Goal: Task Accomplishment & Management: Manage account settings

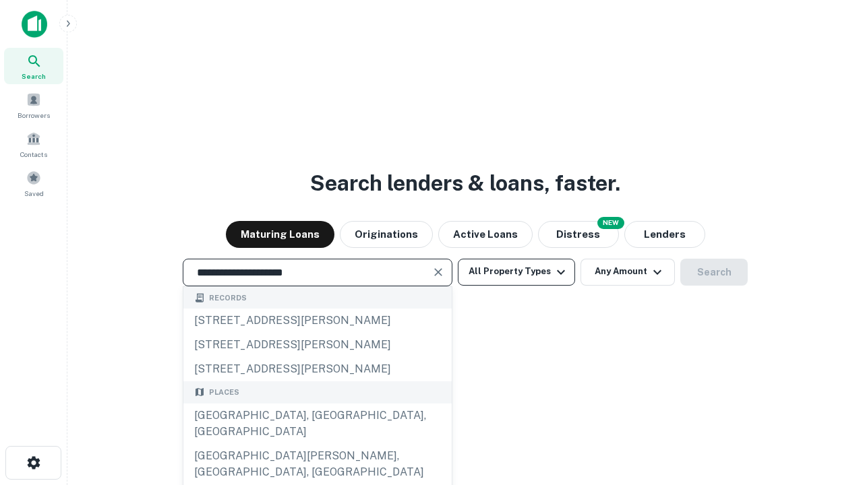
type input "**********"
click at [516, 272] on button "All Property Types" at bounding box center [516, 272] width 117 height 27
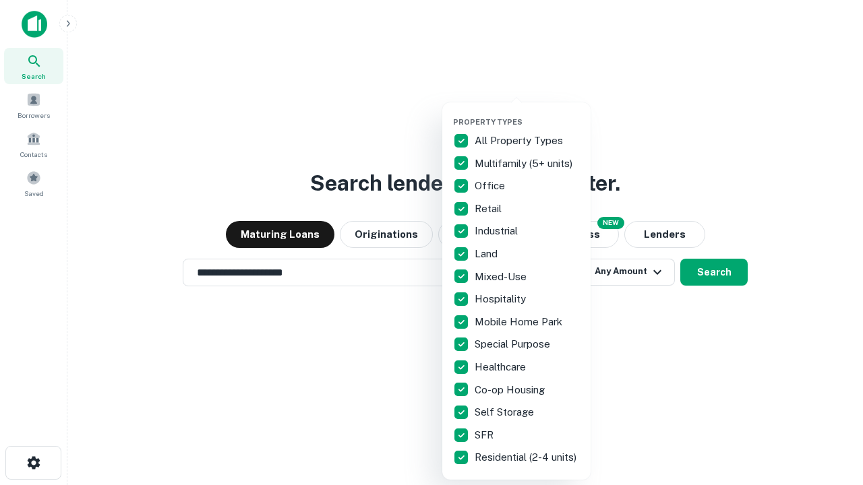
click at [527, 113] on button "button" at bounding box center [527, 113] width 148 height 1
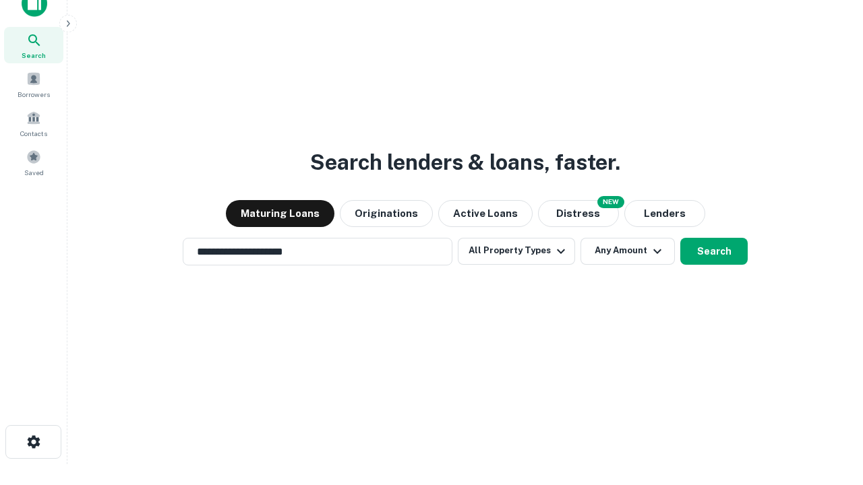
scroll to position [8, 162]
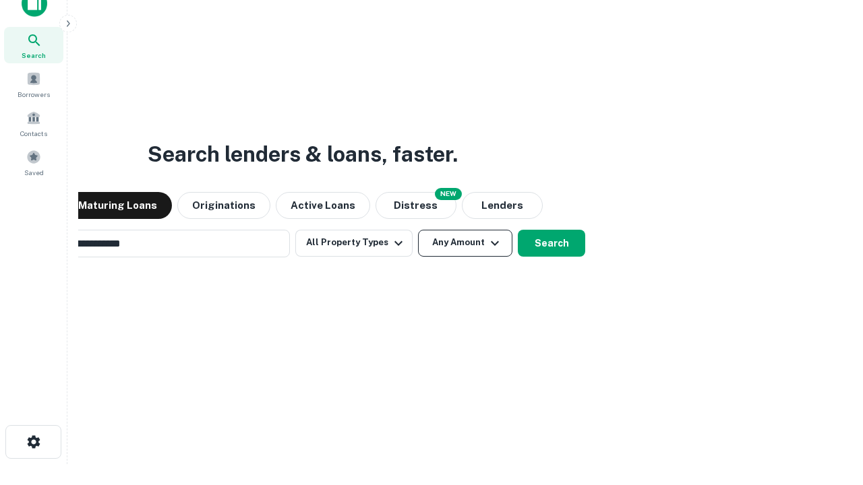
click at [418, 230] on button "Any Amount" at bounding box center [465, 243] width 94 height 27
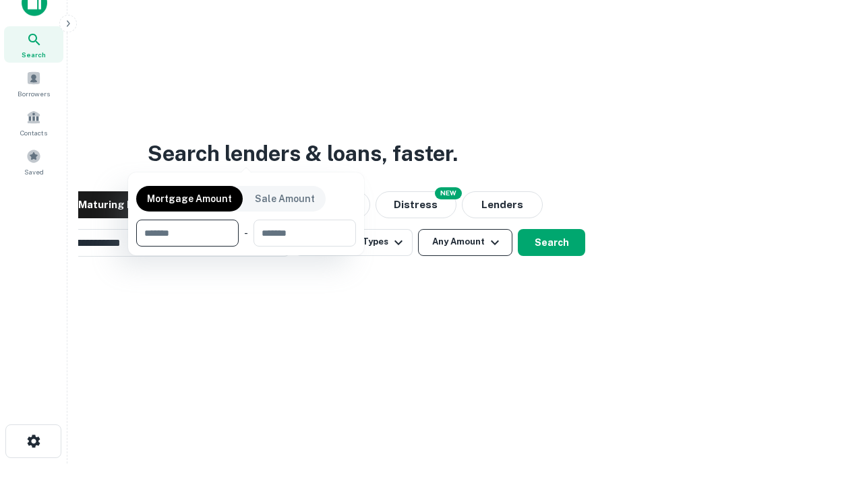
scroll to position [97, 381]
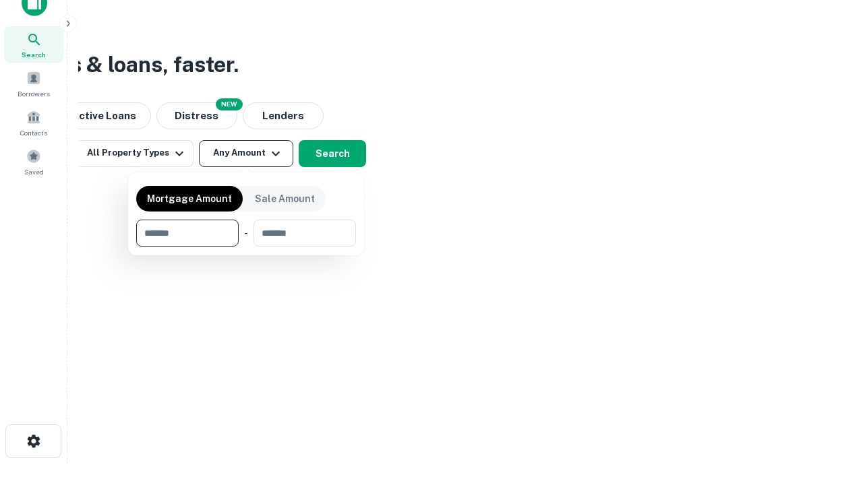
type input "*******"
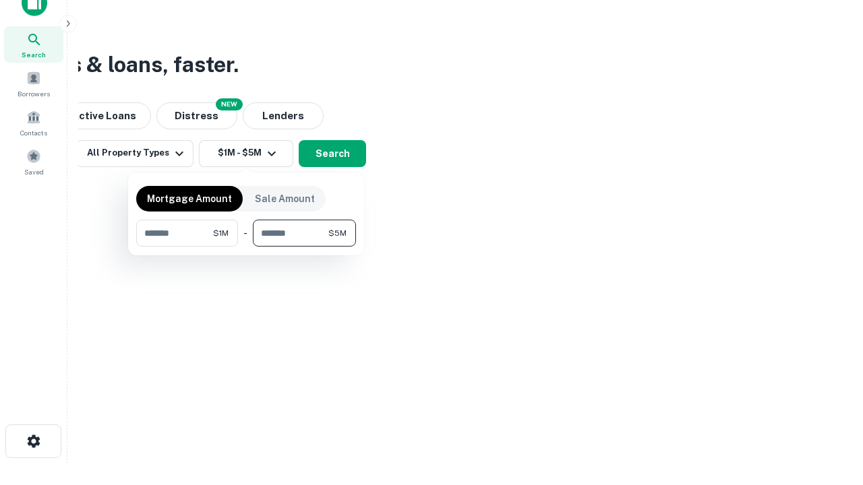
type input "*******"
click at [246, 247] on button "button" at bounding box center [246, 247] width 220 height 1
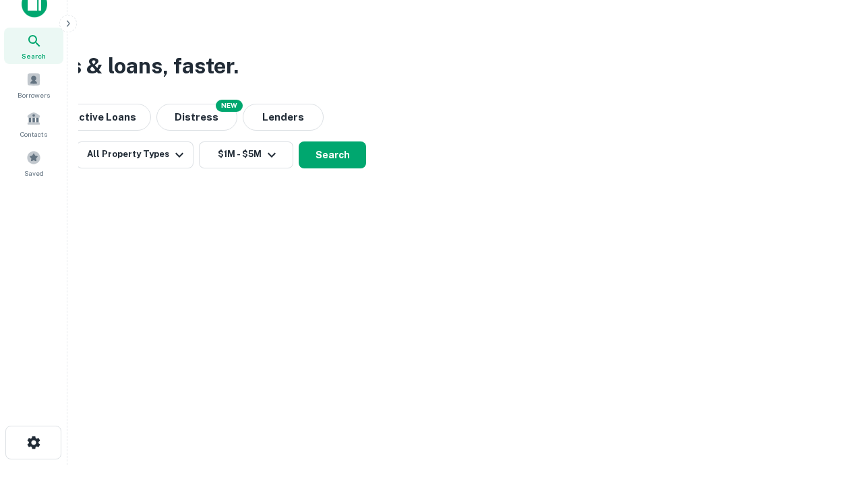
scroll to position [8, 249]
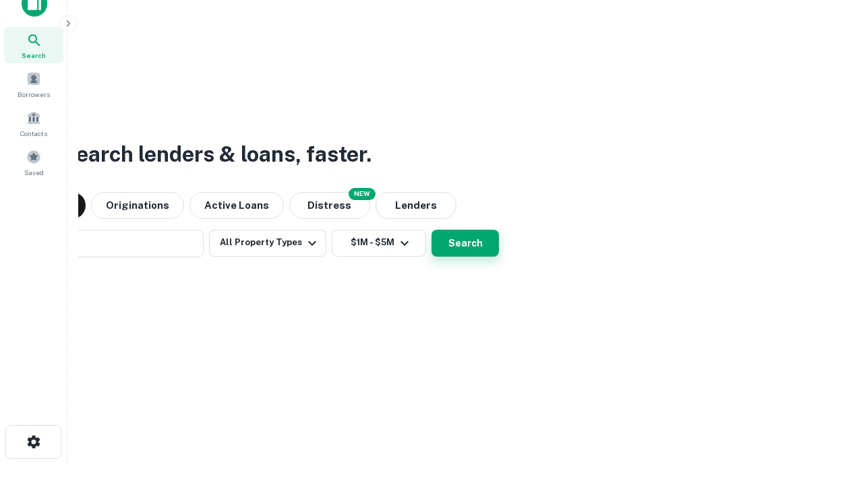
click at [431, 230] on button "Search" at bounding box center [464, 243] width 67 height 27
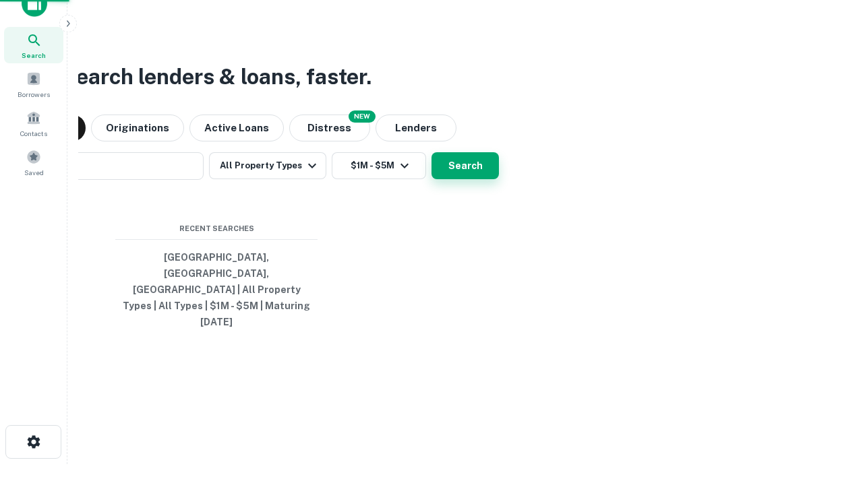
scroll to position [36, 381]
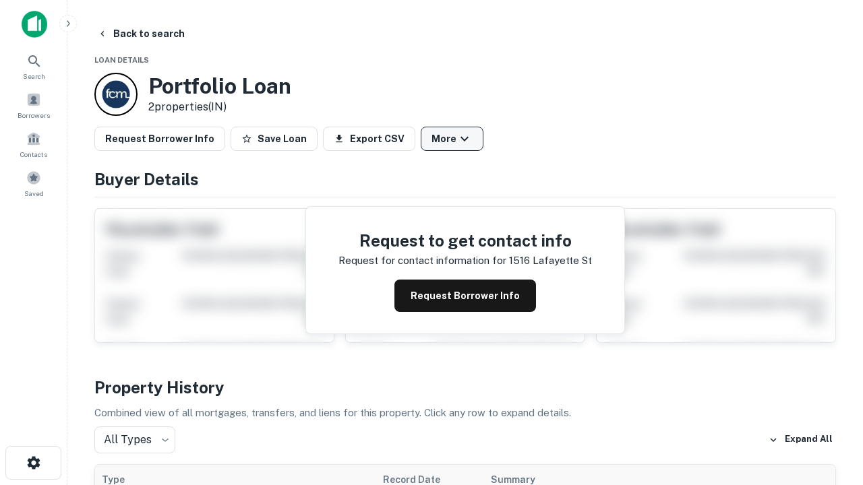
click at [451, 139] on button "More" at bounding box center [451, 139] width 63 height 24
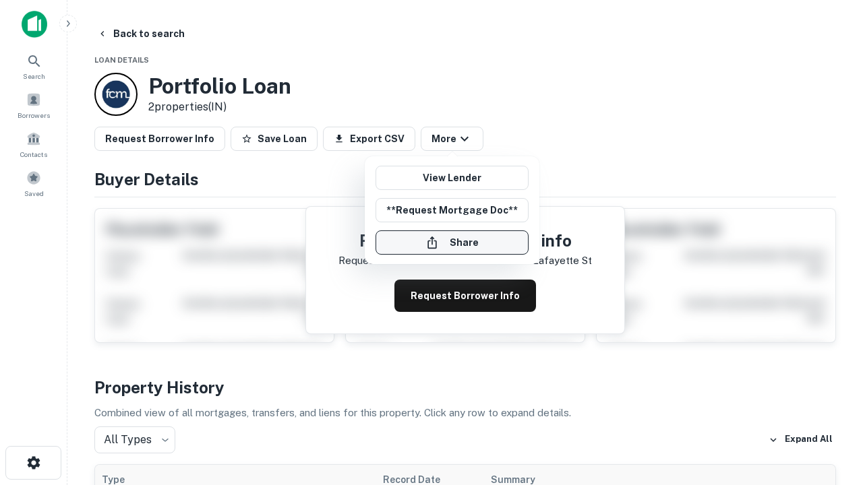
click at [451, 243] on button "Share" at bounding box center [451, 242] width 153 height 24
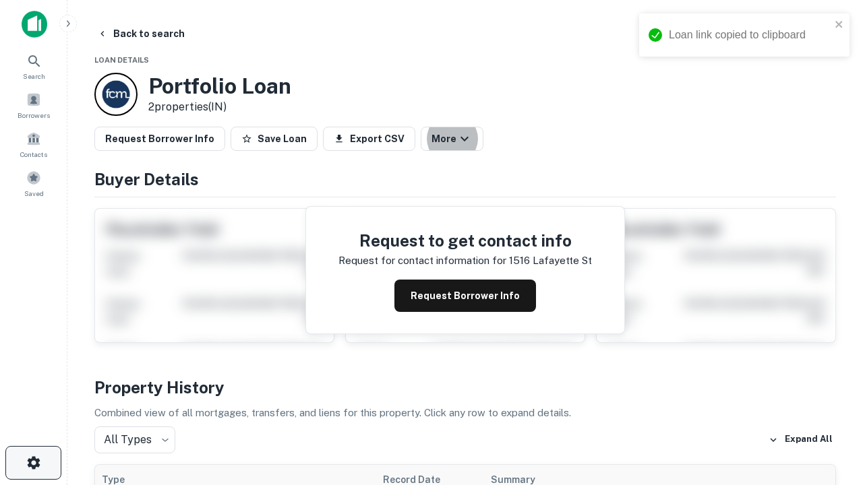
click at [33, 463] on icon "button" at bounding box center [34, 463] width 16 height 16
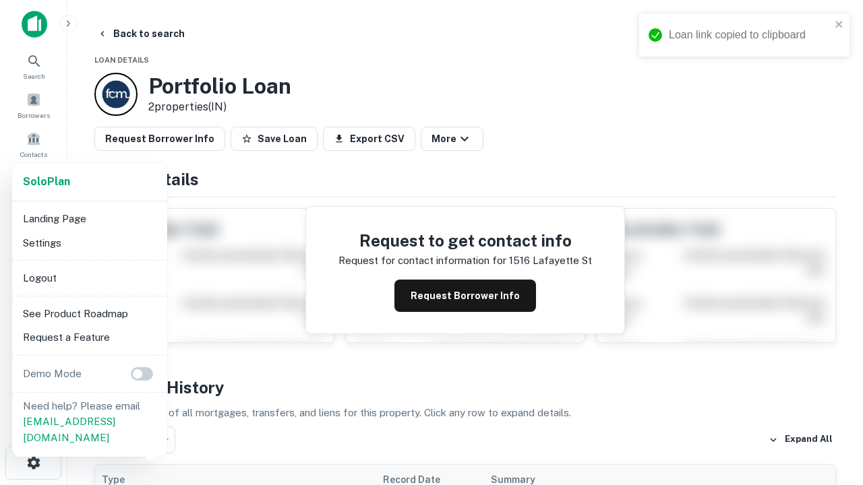
click at [89, 278] on li "Logout" at bounding box center [90, 278] width 144 height 24
